Goal: Information Seeking & Learning: Learn about a topic

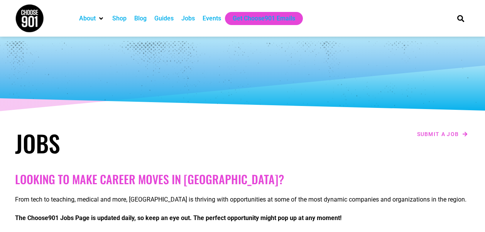
click at [189, 19] on div "Jobs" at bounding box center [188, 18] width 14 height 9
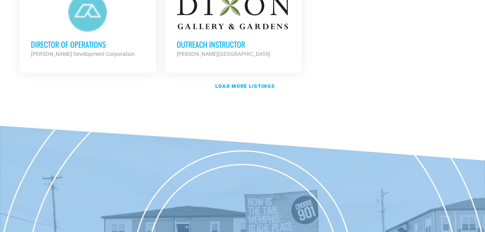
scroll to position [1042, 0]
click at [222, 83] on strong "Load more listings" at bounding box center [244, 86] width 59 height 6
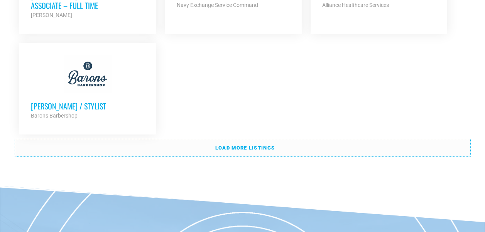
scroll to position [1775, 0]
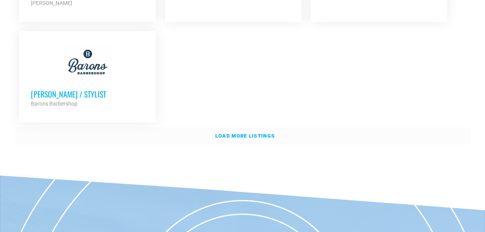
click at [223, 133] on strong "Load more listings" at bounding box center [244, 136] width 59 height 6
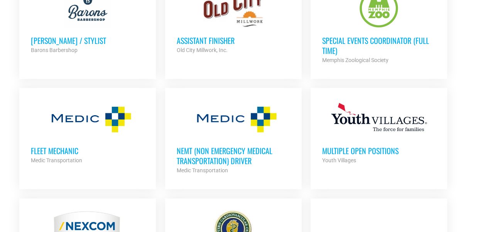
scroll to position [1853, 0]
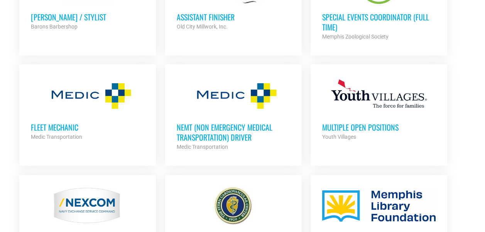
click at [374, 122] on h3 "Multiple Open Positions" at bounding box center [378, 127] width 113 height 10
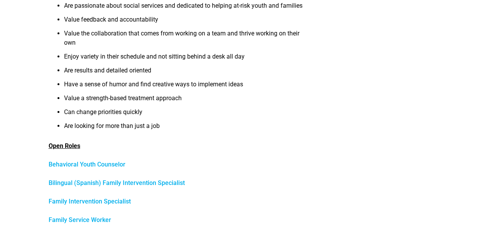
scroll to position [116, 0]
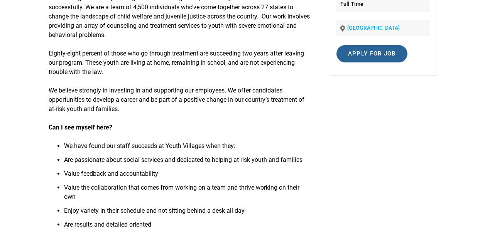
click at [374, 54] on input "Apply for job" at bounding box center [372, 53] width 71 height 17
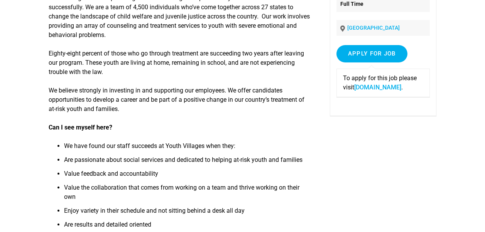
click at [364, 91] on link "careers-youthvillages.icims.com" at bounding box center [377, 87] width 47 height 7
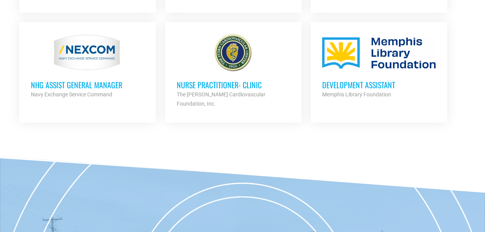
scroll to position [1968, 0]
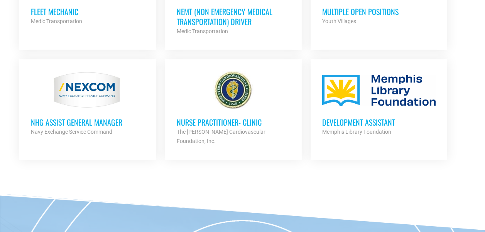
click at [225, 72] on div at bounding box center [233, 90] width 113 height 39
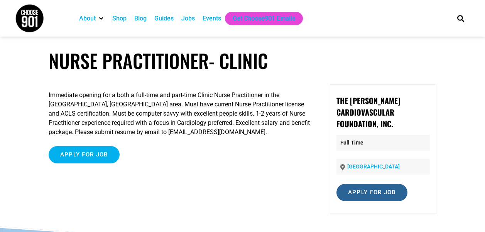
click at [385, 184] on input "Apply for job" at bounding box center [372, 192] width 71 height 17
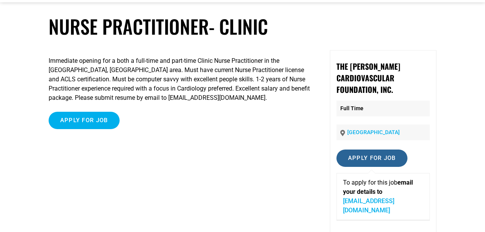
scroll to position [81, 0]
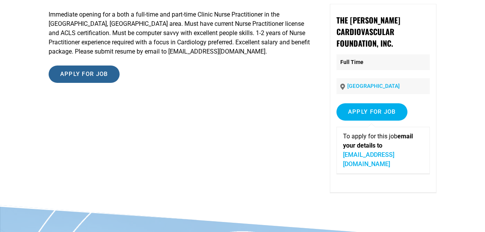
click at [84, 75] on input "Apply for job" at bounding box center [84, 74] width 71 height 17
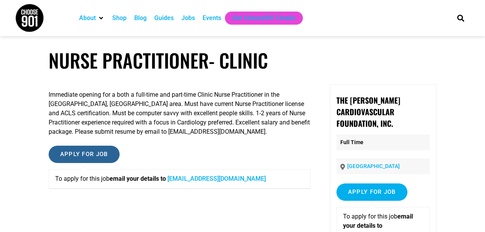
scroll to position [0, 0]
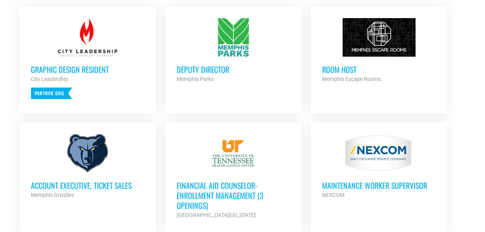
scroll to position [154, 0]
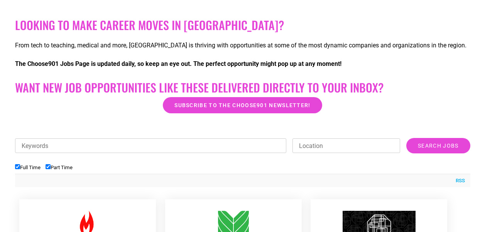
click at [16, 168] on input "Full Time" at bounding box center [17, 166] width 5 height 5
checkbox input "false"
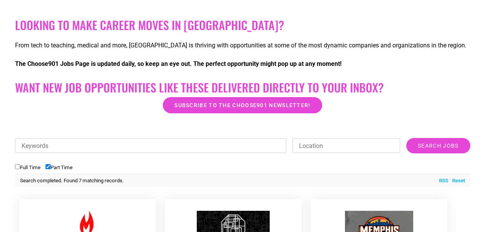
click at [322, 146] on input "Location" at bounding box center [347, 146] width 108 height 15
type input "M"
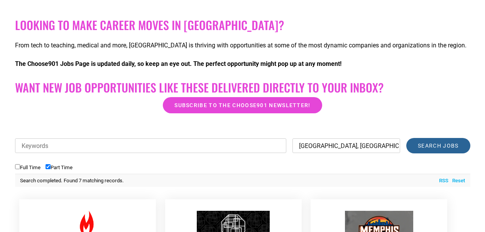
type input "Memphis, tn"
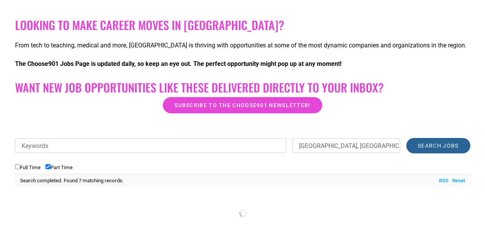
click at [436, 146] on input "Search Jobs" at bounding box center [438, 145] width 64 height 15
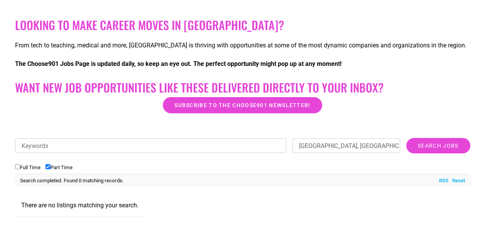
click at [15, 167] on input "Full Time" at bounding box center [17, 166] width 5 height 5
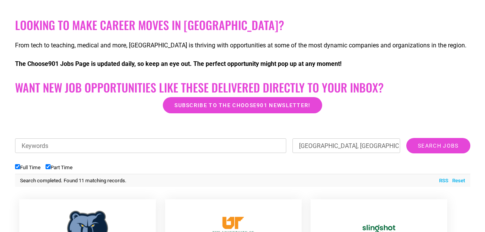
click at [18, 168] on input "Full Time" at bounding box center [17, 166] width 5 height 5
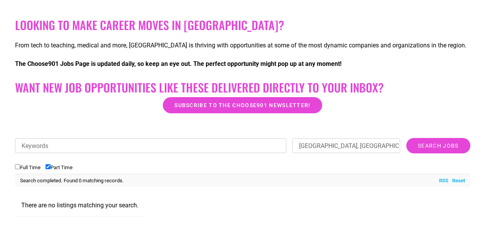
click at [16, 166] on input "Full Time" at bounding box center [17, 166] width 5 height 5
checkbox input "true"
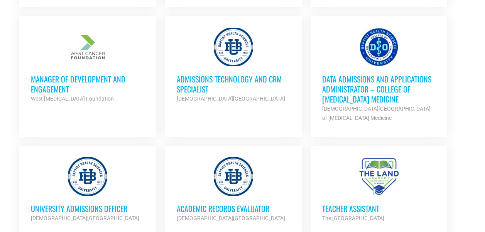
scroll to position [463, 0]
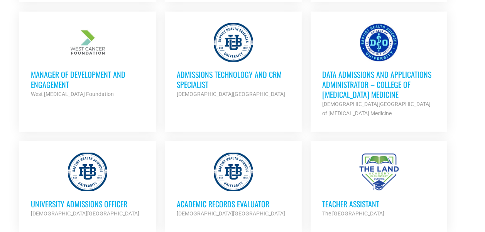
click at [76, 94] on strong "West Cancer Foundation" at bounding box center [72, 94] width 83 height 6
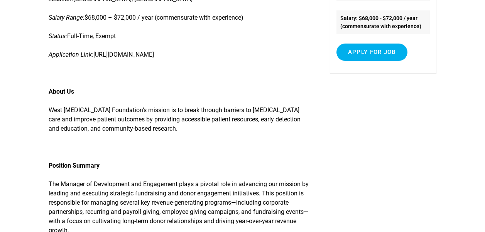
scroll to position [193, 0]
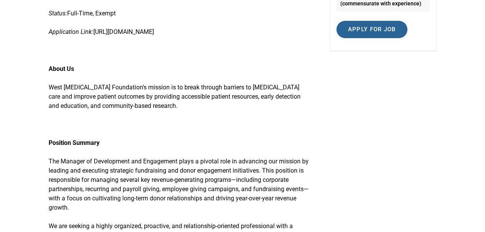
click at [395, 21] on input "Apply for job" at bounding box center [372, 29] width 71 height 17
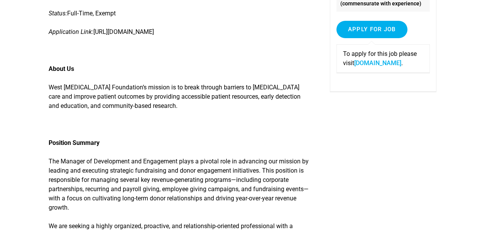
click at [373, 59] on link "app.loxo.co" at bounding box center [377, 62] width 47 height 7
